Goal: Transaction & Acquisition: Purchase product/service

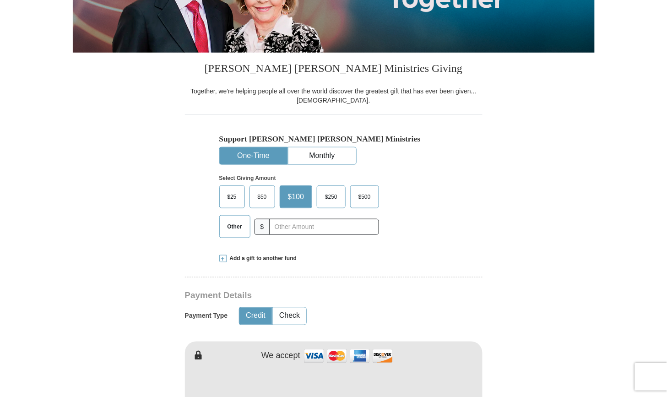
scroll to position [185, 0]
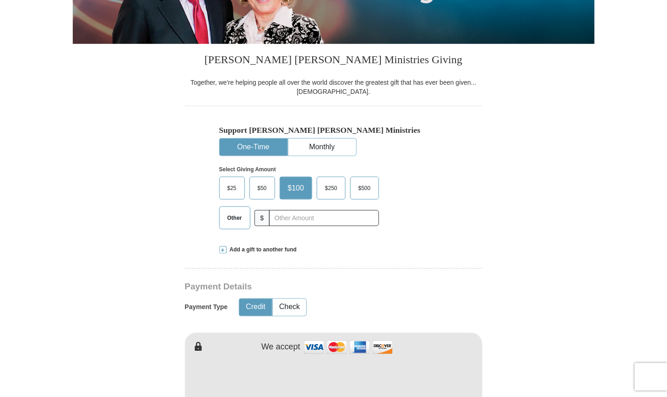
click at [235, 219] on span "Other" at bounding box center [235, 218] width 24 height 14
click at [0, 0] on input "Other" at bounding box center [0, 0] width 0 height 0
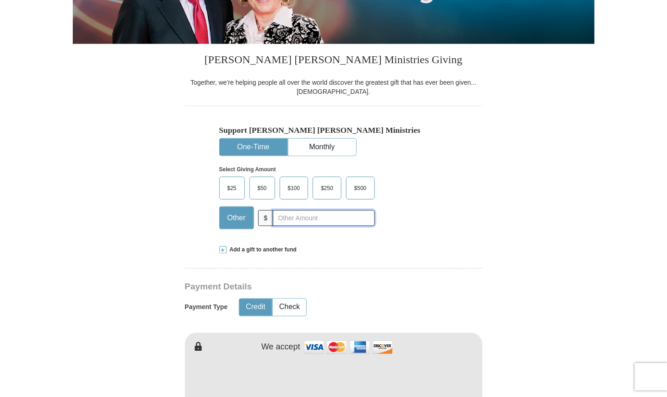
click at [302, 221] on input "text" at bounding box center [324, 218] width 102 height 16
type input "32.00"
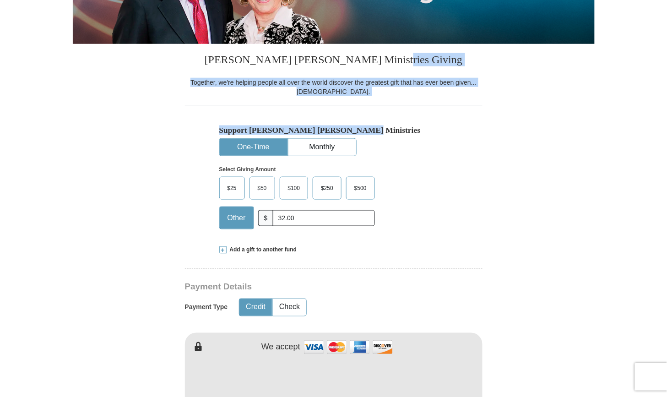
drag, startPoint x: 667, startPoint y: 76, endPoint x: 631, endPoint y: 99, distance: 42.0
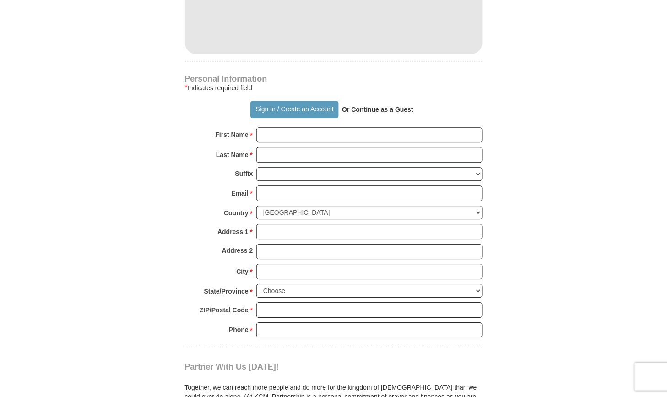
scroll to position [571, 0]
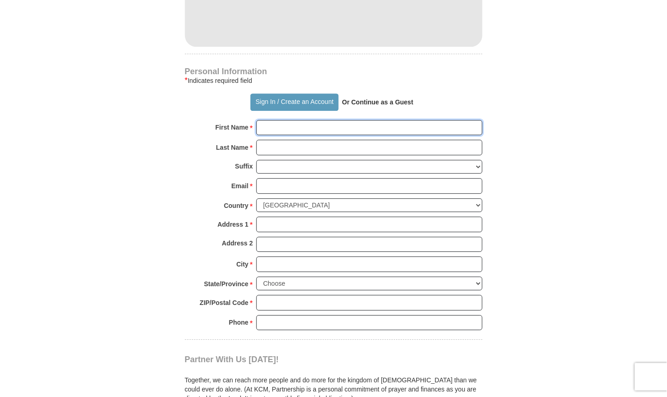
click at [280, 128] on input "First Name *" at bounding box center [369, 128] width 226 height 16
type input "[PERSON_NAME]"
type input "stanoff"
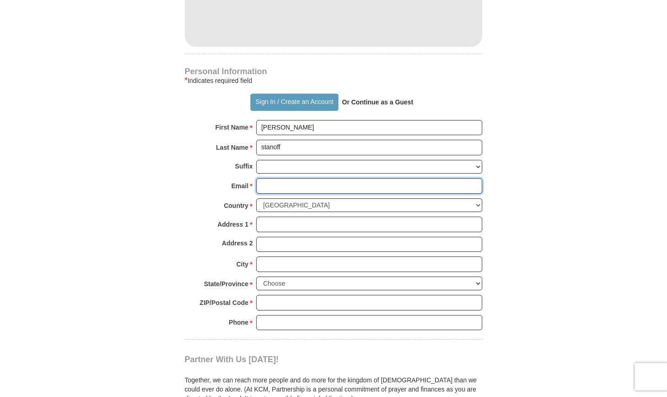
type input "[EMAIL_ADDRESS][DOMAIN_NAME]"
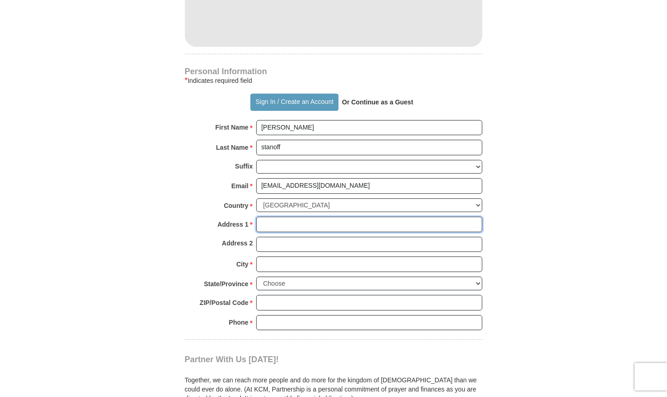
type input "[STREET_ADDRESS]"
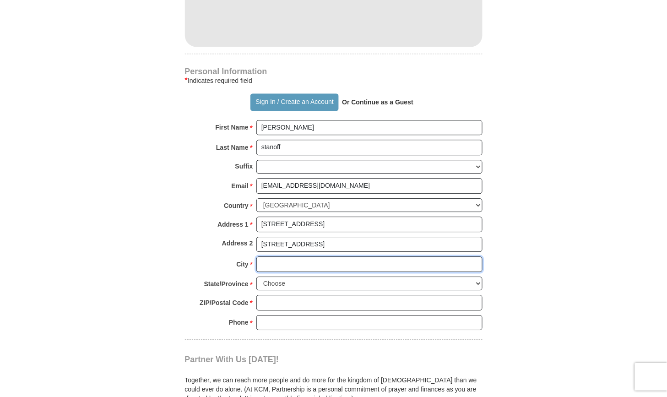
type input "ATALISSA"
select select "IA"
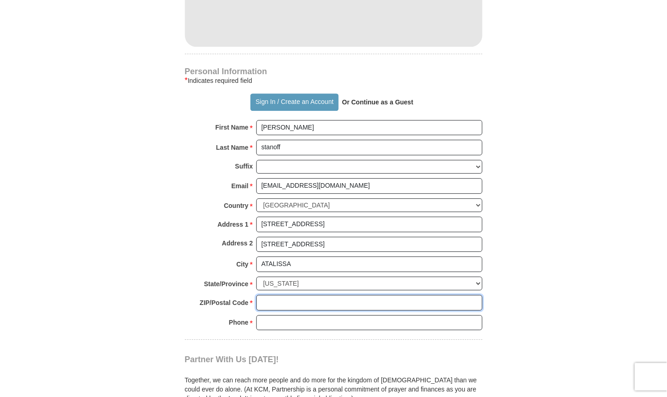
type input "52720"
type input "3197774180"
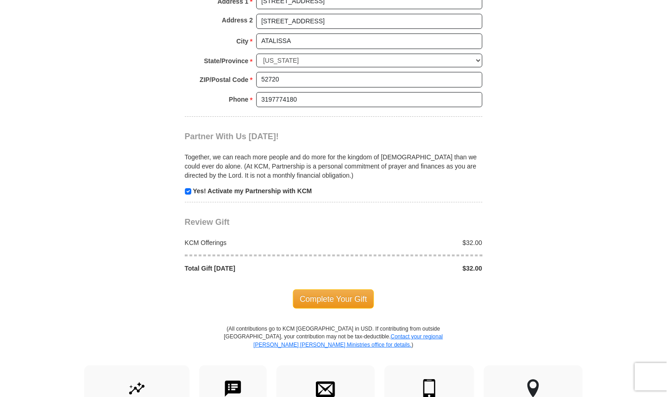
scroll to position [803, 0]
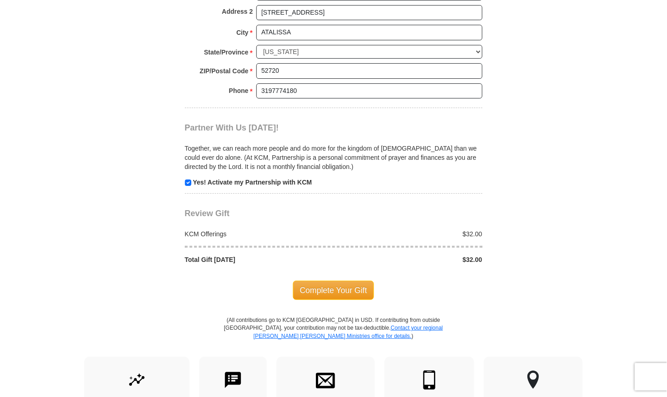
click at [350, 287] on span "Complete Your Gift" at bounding box center [333, 289] width 81 height 19
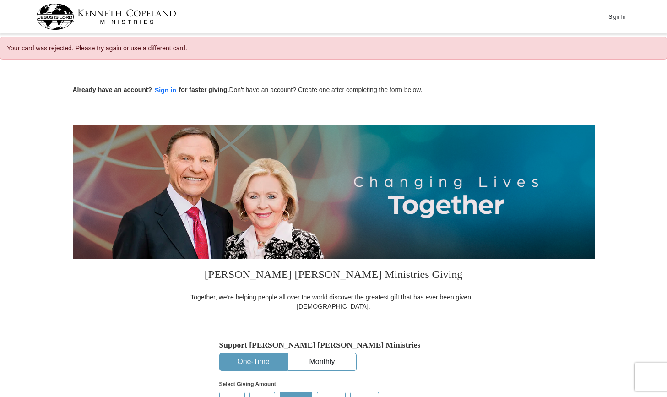
select select "IA"
